Goal: Task Accomplishment & Management: Manage account settings

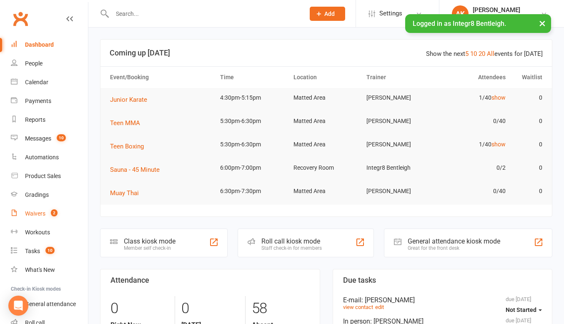
click at [50, 212] on count-badge "2" at bounding box center [52, 213] width 11 height 7
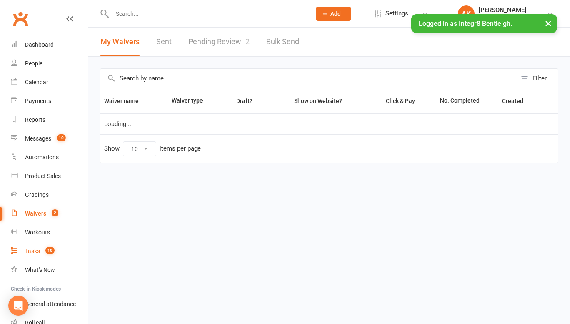
click at [24, 250] on link "Tasks 10" at bounding box center [49, 251] width 77 height 19
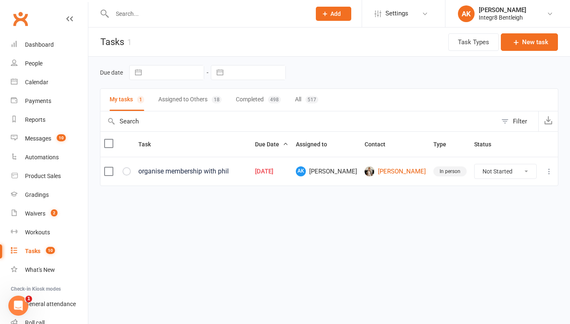
click at [164, 101] on button "Assigned to Others 18" at bounding box center [189, 100] width 63 height 22
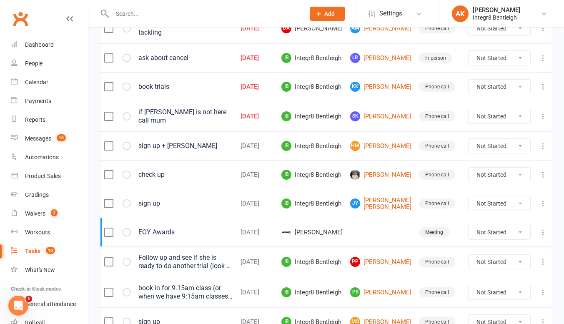
scroll to position [167, 0]
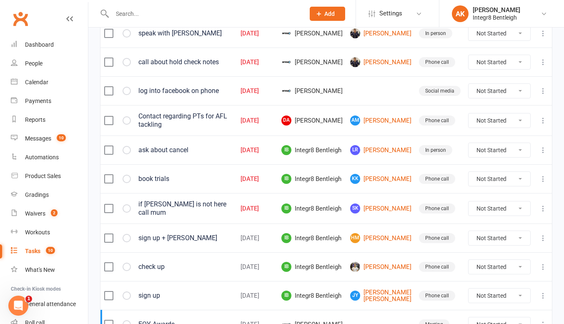
click at [500, 124] on select "Not Started In Progress Waiting Complete" at bounding box center [499, 120] width 62 height 14
click at [468, 113] on select "Not Started In Progress Waiting Complete" at bounding box center [499, 120] width 62 height 14
select select "unstarted"
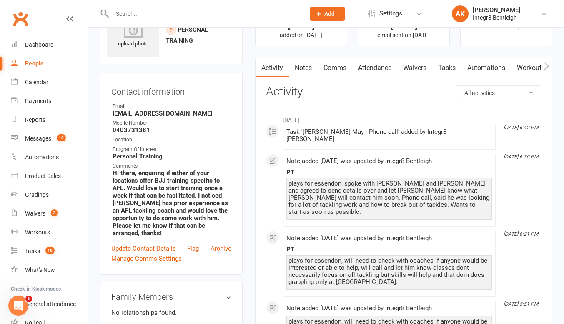
scroll to position [42, 0]
click at [304, 73] on link "Notes" at bounding box center [303, 67] width 29 height 19
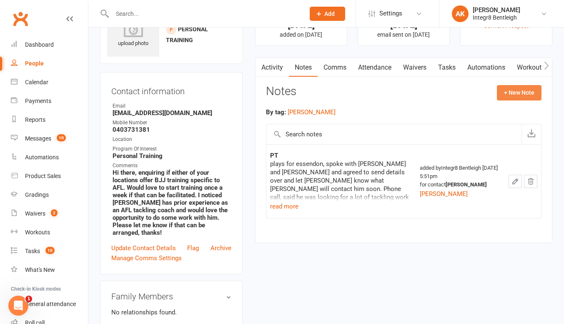
click at [528, 92] on button "+ New Note" at bounding box center [519, 92] width 45 height 15
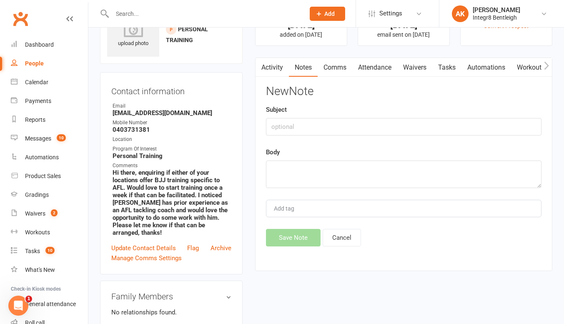
drag, startPoint x: 300, startPoint y: 210, endPoint x: 312, endPoint y: 194, distance: 20.8
click at [305, 206] on div "Add tag" at bounding box center [403, 209] width 275 height 18
click at [315, 178] on textarea at bounding box center [403, 174] width 275 height 28
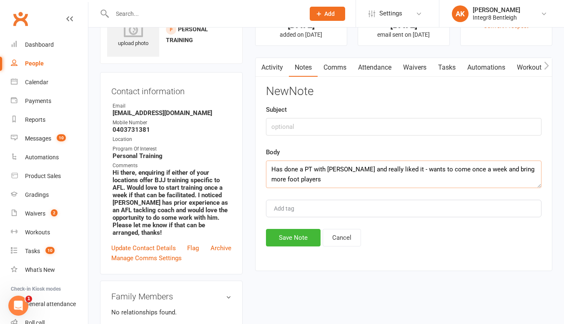
type textarea "Has done a PT with [PERSON_NAME] and really liked it - wants to come once a wee…"
click at [305, 132] on input "text" at bounding box center [403, 127] width 275 height 18
type input "Post PT"
click at [526, 169] on textarea "Has done a PT with [PERSON_NAME] and really liked it - wants to come once a wee…" at bounding box center [403, 174] width 275 height 28
type textarea "Has done a PT with [PERSON_NAME] and really liked it - wants to come once a wee…"
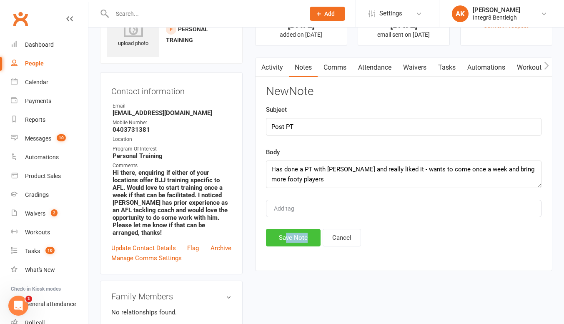
drag, startPoint x: 295, startPoint y: 249, endPoint x: 284, endPoint y: 232, distance: 20.2
click at [284, 232] on div "Activity Notes Comms Attendance Waivers Tasks Automations Workouts Assessments …" at bounding box center [403, 165] width 297 height 214
click at [284, 232] on button "Save Note" at bounding box center [293, 238] width 55 height 18
